Goal: Go to known website: Access a specific website the user already knows

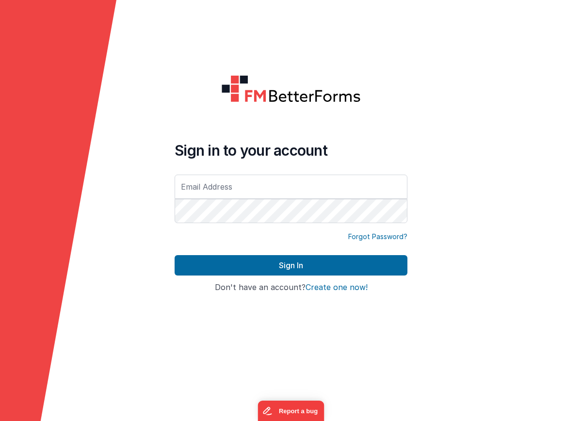
click at [252, 185] on input "text" at bounding box center [291, 187] width 233 height 24
type input "[PERSON_NAME][EMAIL_ADDRESS][DOMAIN_NAME]"
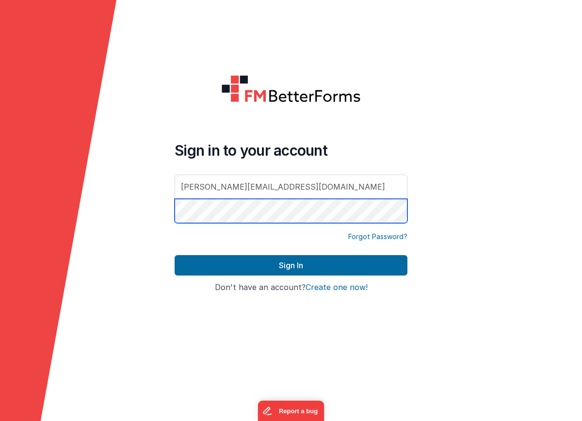
click at [175, 255] on button "Sign In" at bounding box center [291, 265] width 233 height 20
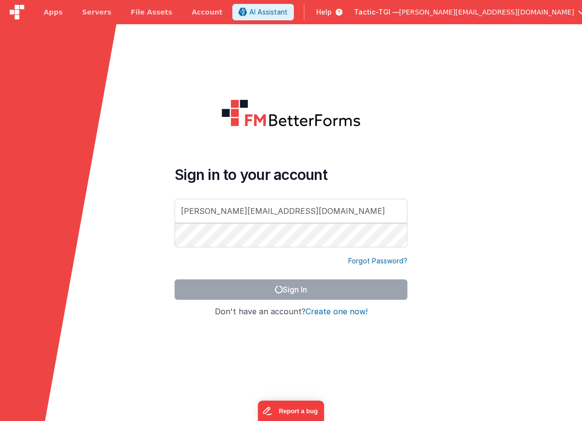
click at [355, 144] on div at bounding box center [291, 128] width 233 height 59
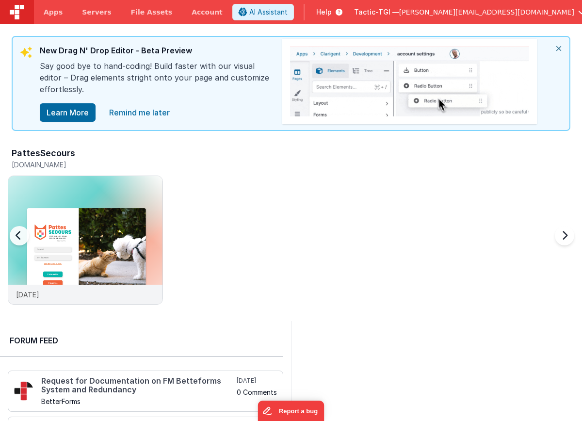
drag, startPoint x: 85, startPoint y: 293, endPoint x: 86, endPoint y: 307, distance: 13.6
click at [85, 293] on div "[DATE]" at bounding box center [85, 294] width 154 height 19
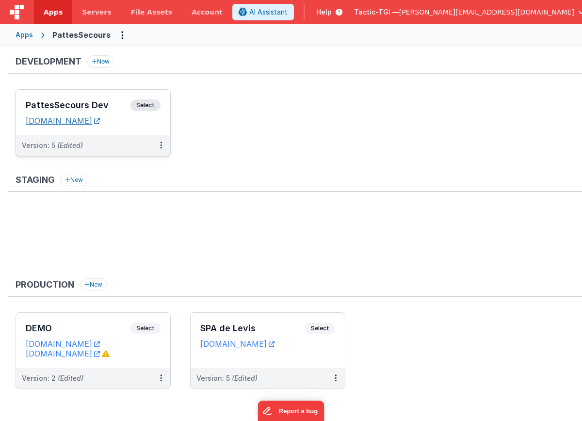
click at [94, 125] on link "[DOMAIN_NAME]" at bounding box center [63, 121] width 74 height 10
